Goal: Navigation & Orientation: Find specific page/section

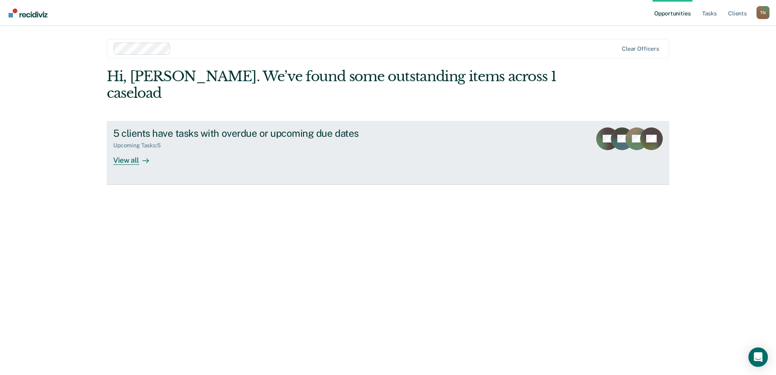
click at [127, 149] on div "View all" at bounding box center [135, 157] width 45 height 16
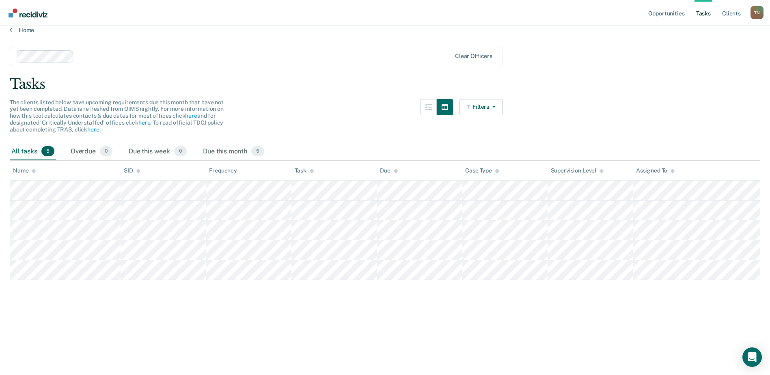
scroll to position [11, 0]
